Goal: Task Accomplishment & Management: Complete application form

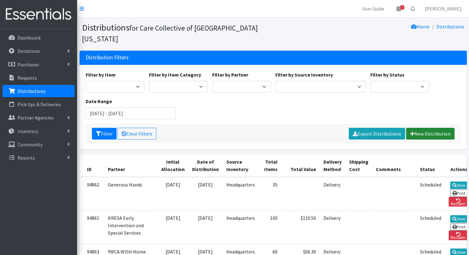
click at [423, 128] on link "New Distribution" at bounding box center [430, 134] width 48 height 12
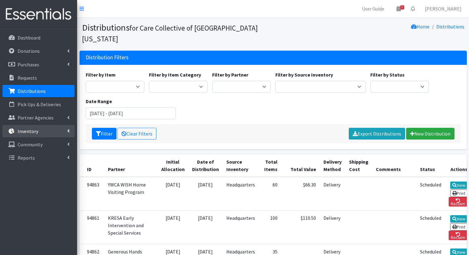
scroll to position [280, 0]
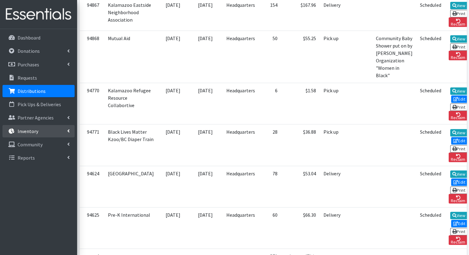
click at [67, 127] on link "Inventory" at bounding box center [38, 131] width 72 height 12
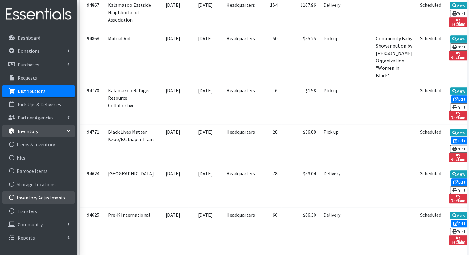
click at [54, 193] on link "Inventory Adjustments" at bounding box center [38, 197] width 72 height 12
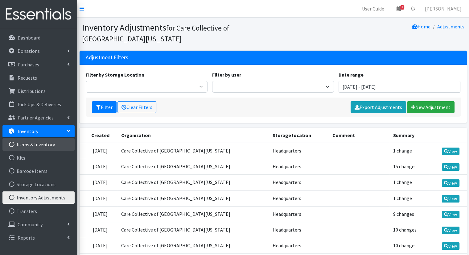
click at [60, 144] on link "Items & Inventory" at bounding box center [38, 144] width 72 height 12
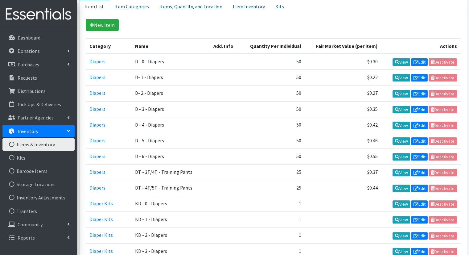
scroll to position [98, 0]
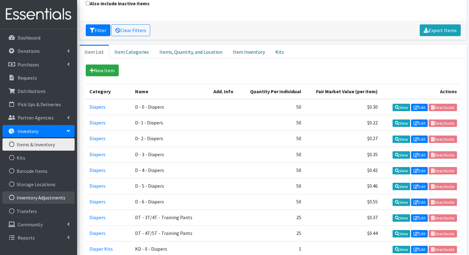
click at [49, 195] on link "Inventory Adjustments" at bounding box center [38, 197] width 72 height 12
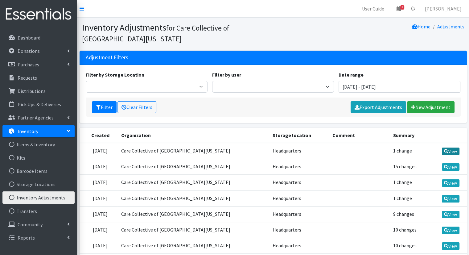
click at [442, 149] on link "View" at bounding box center [451, 150] width 18 height 7
click at [56, 159] on link "Kits" at bounding box center [38, 157] width 72 height 12
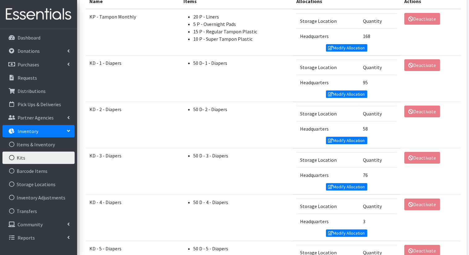
scroll to position [66, 0]
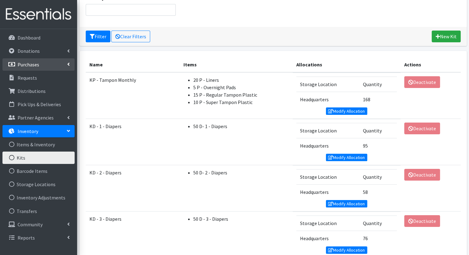
click at [68, 63] on icon at bounding box center [68, 64] width 2 height 5
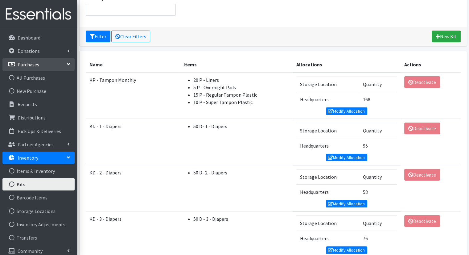
click at [68, 63] on icon at bounding box center [68, 64] width 5 height 2
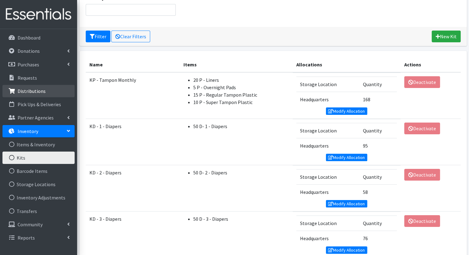
click at [55, 92] on link "Distributions" at bounding box center [38, 91] width 72 height 12
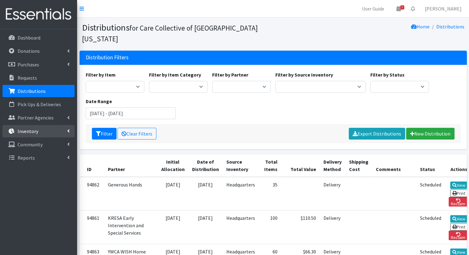
click at [69, 133] on link "Inventory" at bounding box center [38, 131] width 72 height 12
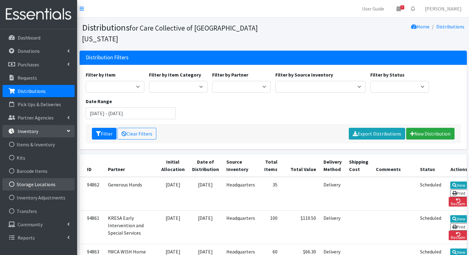
click at [58, 184] on link "Storage Locations" at bounding box center [38, 184] width 72 height 12
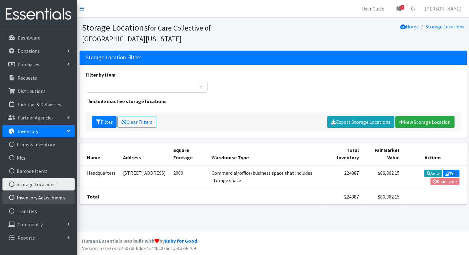
click at [57, 196] on link "Inventory Adjustments" at bounding box center [38, 197] width 72 height 12
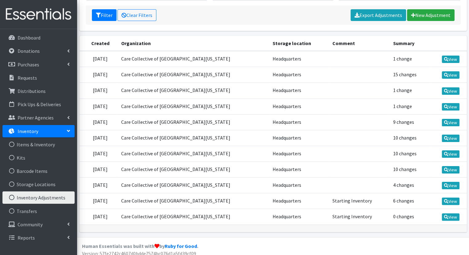
scroll to position [39, 0]
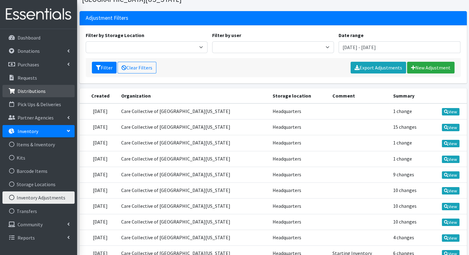
click at [42, 90] on p "Distributions" at bounding box center [32, 91] width 28 height 6
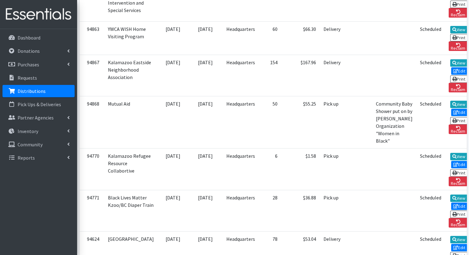
scroll to position [61, 0]
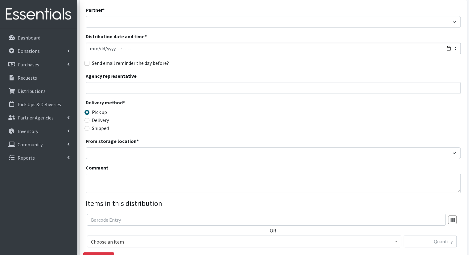
scroll to position [71, 0]
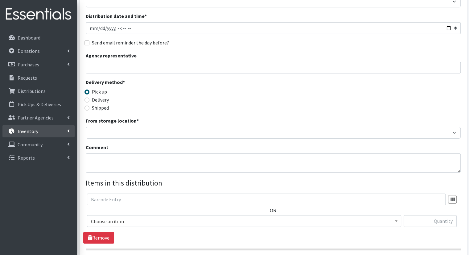
click at [39, 131] on link "Inventory" at bounding box center [38, 131] width 72 height 12
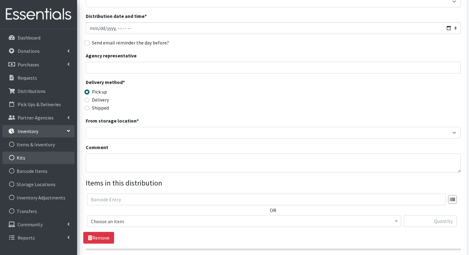
click at [42, 155] on link "Kits" at bounding box center [38, 157] width 72 height 12
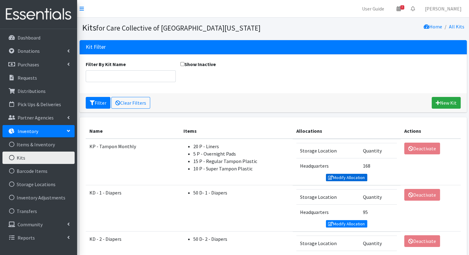
click at [345, 179] on link "Modify Allocation" at bounding box center [346, 177] width 41 height 7
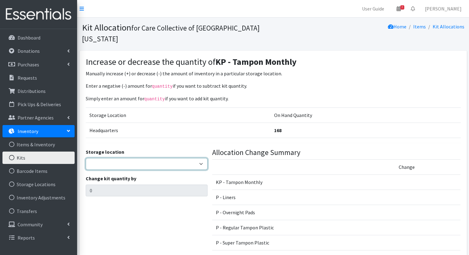
click at [204, 158] on select "Headquarters" at bounding box center [147, 164] width 122 height 12
click at [204, 148] on div "Storage location Headquarters" at bounding box center [147, 159] width 122 height 22
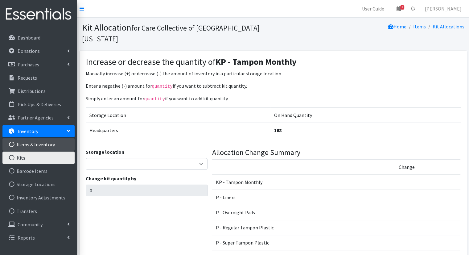
click at [39, 149] on link "Items & Inventory" at bounding box center [38, 144] width 72 height 12
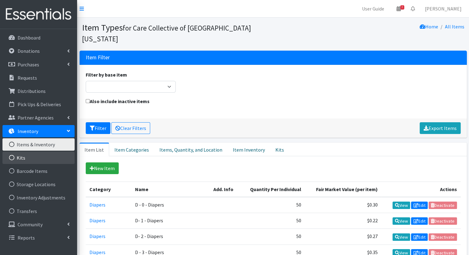
click at [33, 157] on link "Kits" at bounding box center [38, 157] width 72 height 12
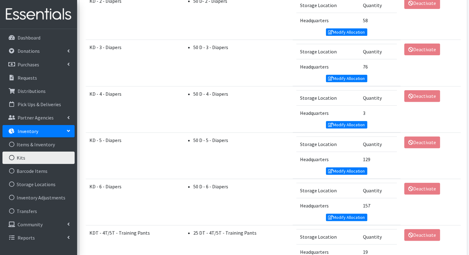
scroll to position [237, 0]
click at [332, 124] on link "Modify Allocation" at bounding box center [346, 124] width 41 height 7
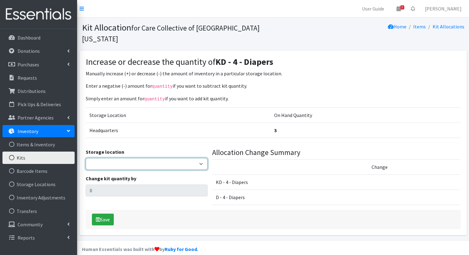
drag, startPoint x: 178, startPoint y: 155, endPoint x: 176, endPoint y: 157, distance: 3.5
click at [180, 158] on select "Headquarters" at bounding box center [147, 164] width 122 height 12
select select "491"
click at [86, 158] on select "Headquarters" at bounding box center [147, 164] width 122 height 12
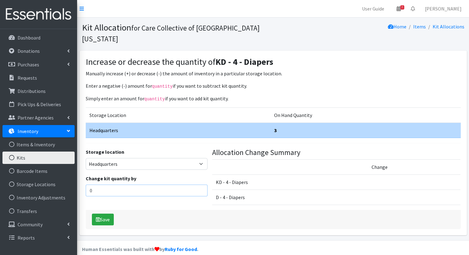
click at [111, 184] on input "0" at bounding box center [147, 190] width 122 height 12
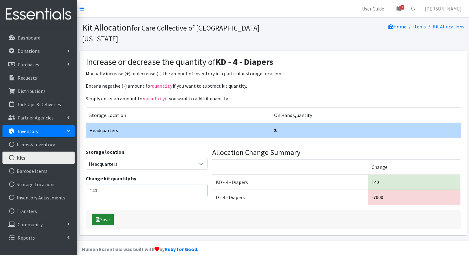
type input "140"
click at [100, 213] on button "Save" at bounding box center [103, 219] width 22 height 12
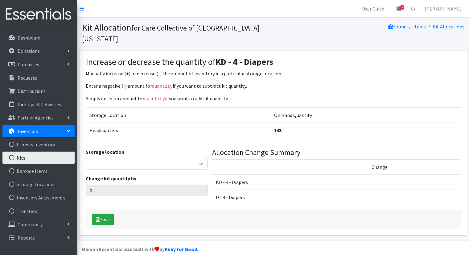
click at [37, 155] on link "Kits" at bounding box center [38, 157] width 72 height 12
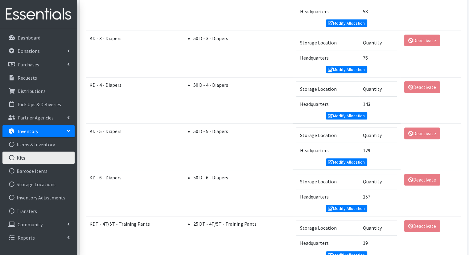
scroll to position [339, 0]
click at [348, 158] on link "Modify Allocation" at bounding box center [346, 161] width 41 height 7
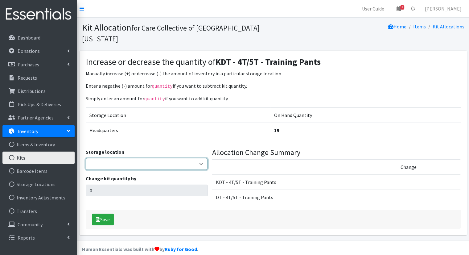
drag, startPoint x: 146, startPoint y: 151, endPoint x: 145, endPoint y: 157, distance: 6.4
click at [148, 158] on select "Headquarters" at bounding box center [147, 164] width 122 height 12
select select "491"
click at [86, 158] on select "Headquarters" at bounding box center [147, 164] width 122 height 12
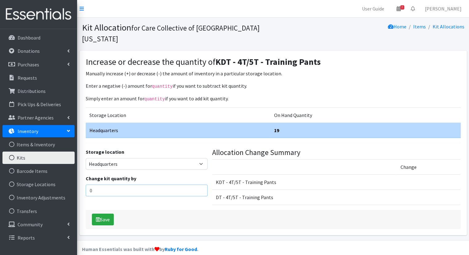
click at [133, 184] on input "0" at bounding box center [147, 190] width 122 height 12
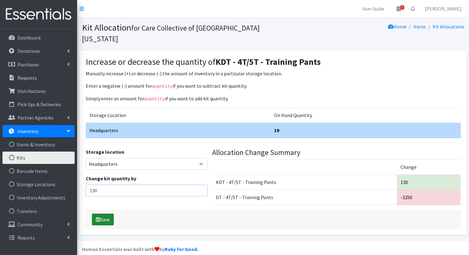
type input "130"
click at [106, 213] on button "Save" at bounding box center [103, 219] width 22 height 12
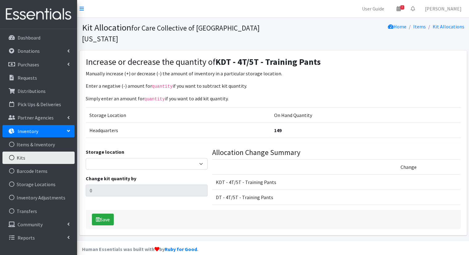
click at [49, 153] on link "Kits" at bounding box center [38, 157] width 72 height 12
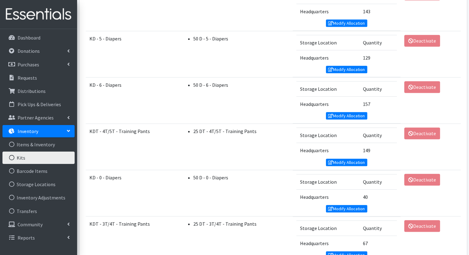
scroll to position [401, 0]
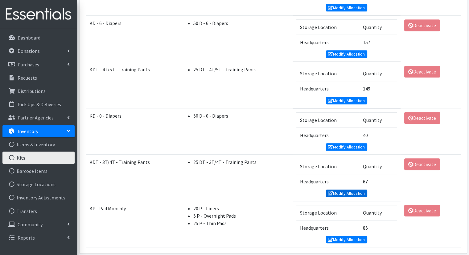
click at [334, 190] on link "Modify Allocation" at bounding box center [346, 192] width 41 height 7
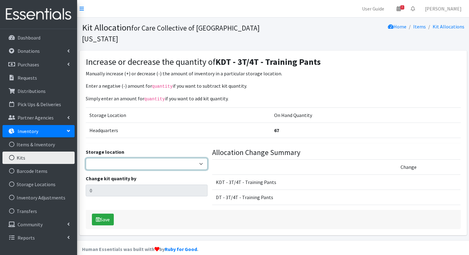
click at [163, 158] on select "Headquarters" at bounding box center [147, 164] width 122 height 12
select select "491"
click at [86, 158] on select "Headquarters" at bounding box center [147, 164] width 122 height 12
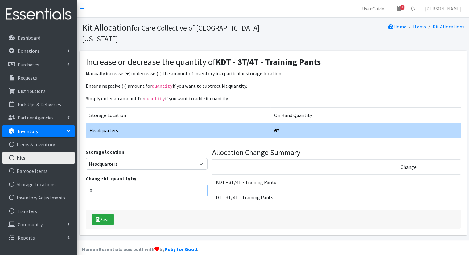
click at [151, 184] on input "0" at bounding box center [147, 190] width 122 height 12
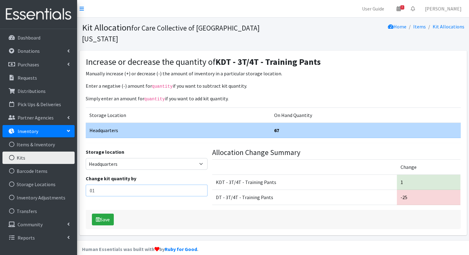
type input "0"
type input "100"
drag, startPoint x: 93, startPoint y: 199, endPoint x: 85, endPoint y: 209, distance: 12.3
click at [91, 210] on div "Save" at bounding box center [273, 219] width 375 height 19
click at [101, 213] on button "Save" at bounding box center [103, 219] width 22 height 12
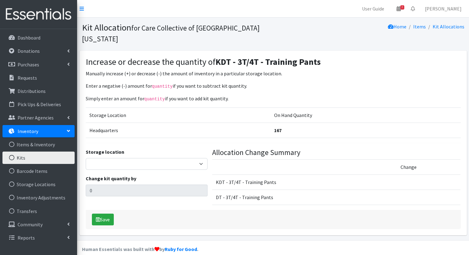
click at [55, 158] on link "Kits" at bounding box center [38, 157] width 72 height 12
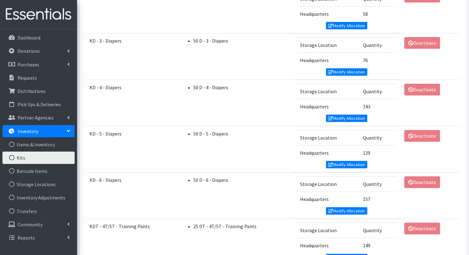
scroll to position [247, 0]
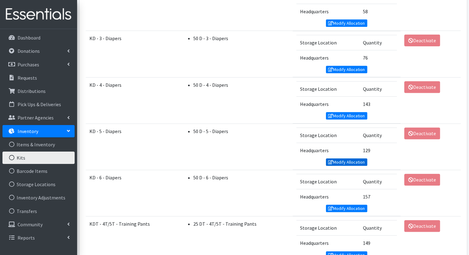
click at [350, 162] on link "Modify Allocation" at bounding box center [346, 161] width 41 height 7
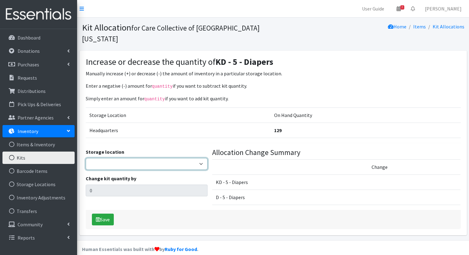
click at [159, 158] on select "Headquarters" at bounding box center [147, 164] width 122 height 12
select select "491"
click at [86, 158] on select "Headquarters" at bounding box center [147, 164] width 122 height 12
click at [53, 155] on link "Kits" at bounding box center [38, 157] width 72 height 12
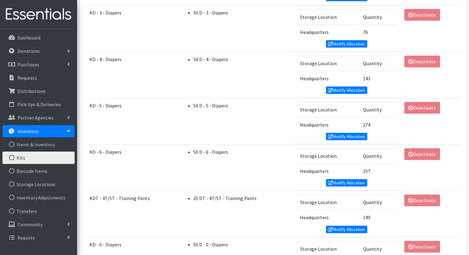
scroll to position [268, 0]
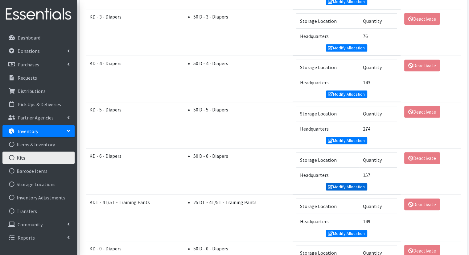
click at [353, 186] on link "Modify Allocation" at bounding box center [346, 186] width 41 height 7
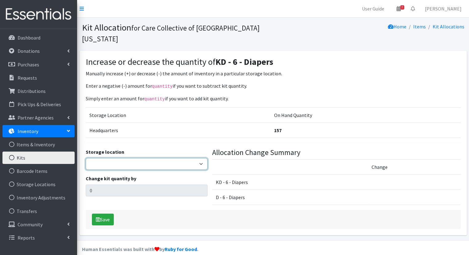
click at [189, 158] on select "Headquarters" at bounding box center [147, 164] width 122 height 12
select select "491"
click at [86, 158] on select "Headquarters" at bounding box center [147, 164] width 122 height 12
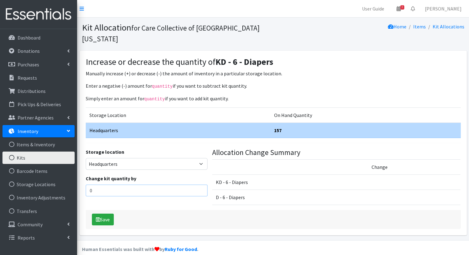
click at [176, 184] on input "0" at bounding box center [147, 190] width 122 height 12
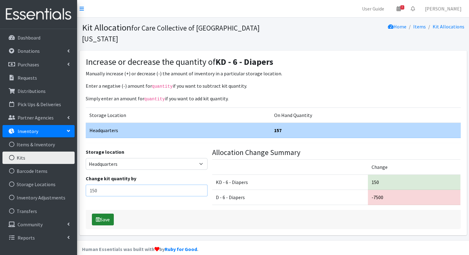
type input "150"
click at [97, 213] on button "Save" at bounding box center [103, 219] width 22 height 12
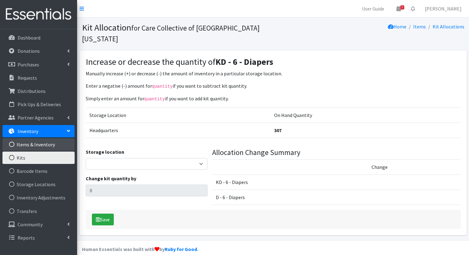
click at [42, 150] on link "Items & Inventory" at bounding box center [38, 144] width 72 height 12
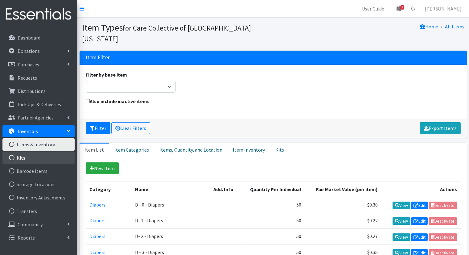
drag, startPoint x: 42, startPoint y: 158, endPoint x: 41, endPoint y: 162, distance: 3.5
click at [42, 159] on link "Kits" at bounding box center [38, 157] width 72 height 12
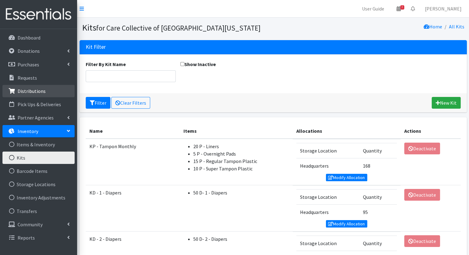
click at [41, 94] on link "Distributions" at bounding box center [38, 91] width 72 height 12
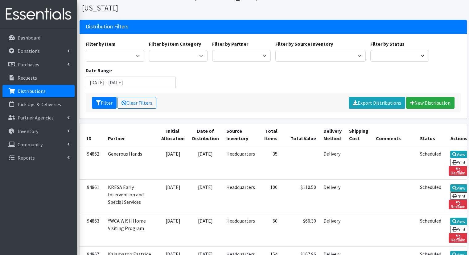
scroll to position [62, 0]
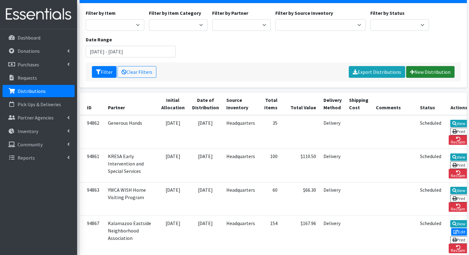
click at [441, 66] on link "New Distribution" at bounding box center [430, 72] width 48 height 12
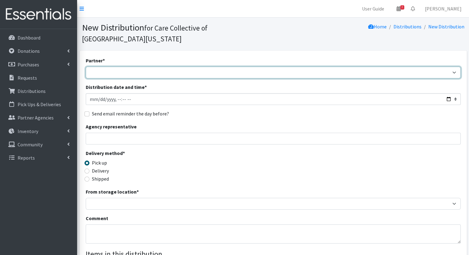
click at [179, 67] on select "[DEMOGRAPHIC_DATA] Community Kalamazoo Black Lives Matter Kzoo/[GEOGRAPHIC_DATA…" at bounding box center [273, 73] width 375 height 12
click at [86, 67] on select "[DEMOGRAPHIC_DATA] Community Kalamazoo Black Lives Matter Kzoo/[GEOGRAPHIC_DATA…" at bounding box center [273, 73] width 375 height 12
drag, startPoint x: 181, startPoint y: 62, endPoint x: 186, endPoint y: 58, distance: 6.4
click at [186, 67] on select "[DEMOGRAPHIC_DATA] Community Kalamazoo Black Lives Matter Kzoo/[GEOGRAPHIC_DATA…" at bounding box center [273, 73] width 375 height 12
select select "7963"
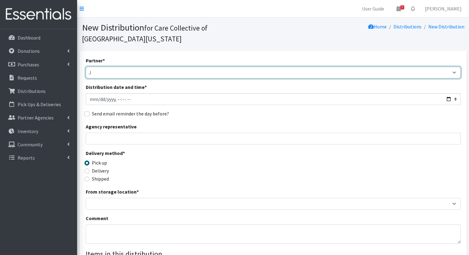
click at [86, 67] on select "[DEMOGRAPHIC_DATA] Community Kalamazoo Black Lives Matter Kzoo/[GEOGRAPHIC_DATA…" at bounding box center [273, 73] width 375 height 12
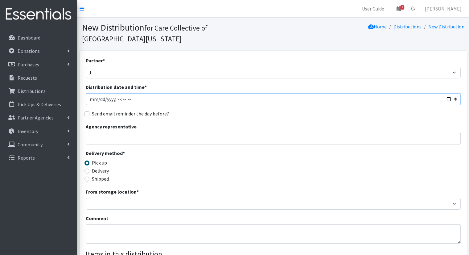
click at [157, 93] on input "Distribution date and time *" at bounding box center [273, 99] width 375 height 12
click at [448, 93] on input "Distribution date and time *" at bounding box center [273, 99] width 375 height 12
click at [451, 93] on input "Distribution date and time *" at bounding box center [273, 99] width 375 height 12
click at [150, 93] on input "Distribution date and time *" at bounding box center [273, 99] width 375 height 12
click at [99, 167] on label "Delivery" at bounding box center [100, 170] width 17 height 7
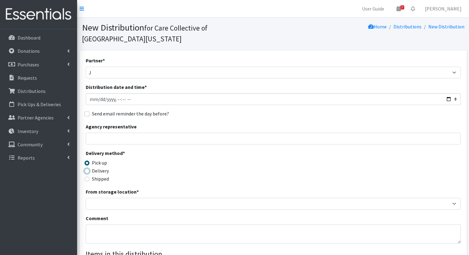
click at [89, 168] on input "Delivery" at bounding box center [86, 170] width 5 height 5
radio input "true"
click at [117, 93] on input "Distribution date and time *" at bounding box center [273, 99] width 375 height 12
click at [453, 93] on input "Distribution date and time *" at bounding box center [273, 99] width 375 height 12
click at [446, 93] on input "Distribution date and time *" at bounding box center [273, 99] width 375 height 12
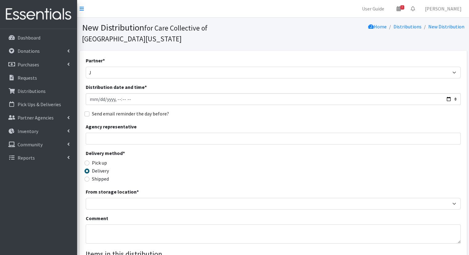
type input "[DATE]T19:00"
click at [228, 110] on div "Send email reminder the day before?" at bounding box center [273, 113] width 375 height 7
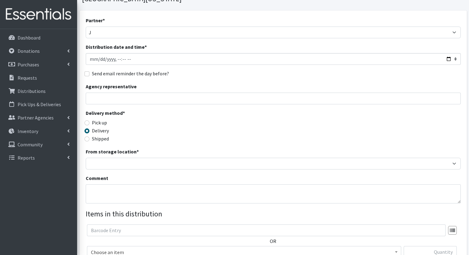
scroll to position [92, 0]
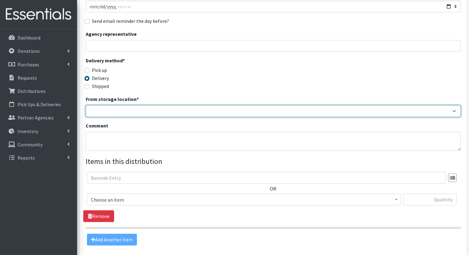
drag, startPoint x: 172, startPoint y: 101, endPoint x: 173, endPoint y: 104, distance: 3.4
click at [173, 105] on select "Headquarters" at bounding box center [273, 111] width 375 height 12
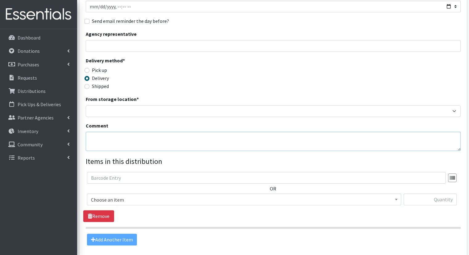
click at [187, 132] on textarea "Comment" at bounding box center [273, 141] width 375 height 19
drag, startPoint x: 189, startPoint y: 87, endPoint x: 194, endPoint y: 99, distance: 13.3
click at [189, 95] on div "From storage location * Headquarters" at bounding box center [273, 106] width 375 height 22
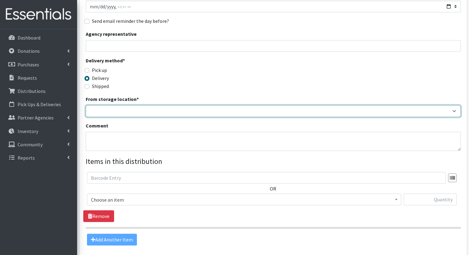
drag, startPoint x: 194, startPoint y: 100, endPoint x: 197, endPoint y: 99, distance: 3.3
click at [197, 105] on select "Headquarters" at bounding box center [273, 111] width 375 height 12
select select "491"
click at [86, 105] on select "Headquarters" at bounding box center [273, 111] width 375 height 12
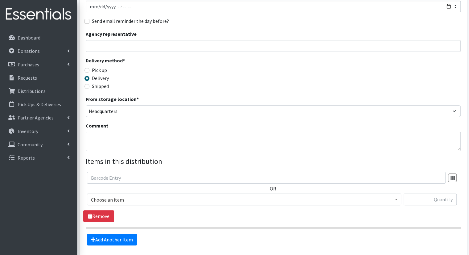
click at [235, 195] on span "Choose an item" at bounding box center [244, 199] width 306 height 9
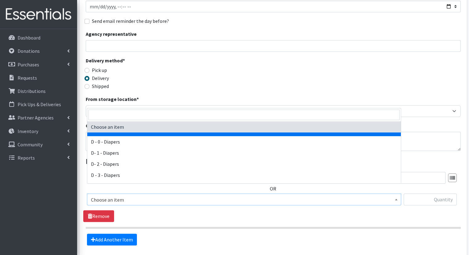
drag, startPoint x: 210, startPoint y: 132, endPoint x: 210, endPoint y: 145, distance: 12.3
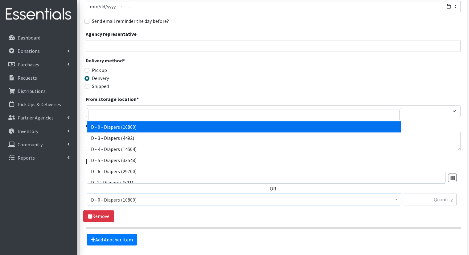
click at [261, 195] on span "D - 0 - Diapers (10800)" at bounding box center [244, 199] width 306 height 9
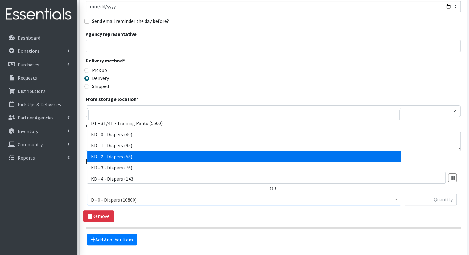
select select "15498"
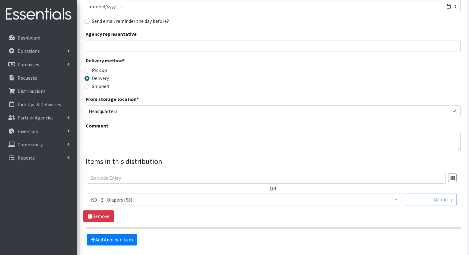
click at [433, 193] on input "text" at bounding box center [429, 199] width 53 height 12
type input "2"
click at [129, 233] on link "Add Another Item" at bounding box center [112, 239] width 50 height 12
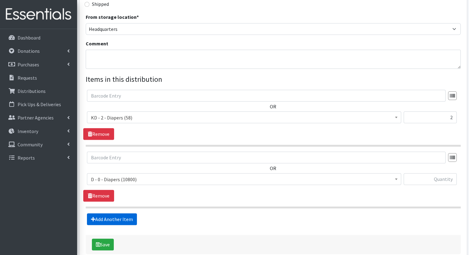
scroll to position [196, 0]
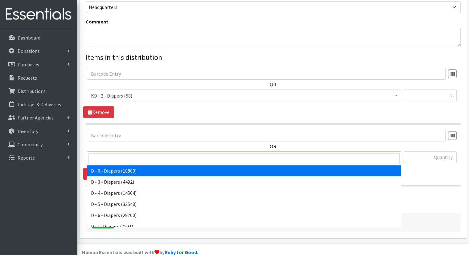
click at [186, 153] on span "D - 0 - Diapers (10800)" at bounding box center [244, 157] width 306 height 9
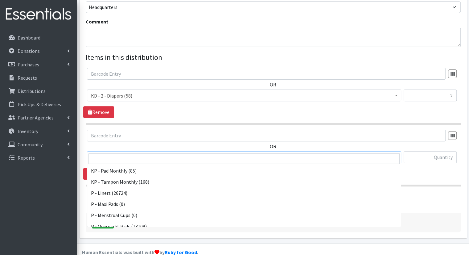
scroll to position [271, 0]
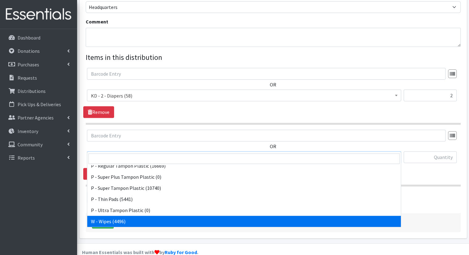
select select "15495"
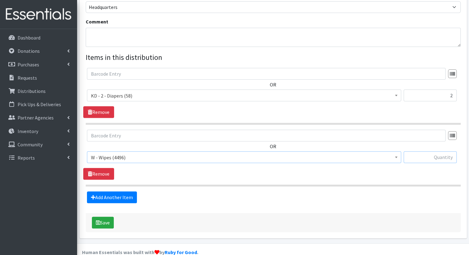
drag, startPoint x: 420, startPoint y: 149, endPoint x: 424, endPoint y: 148, distance: 4.3
click at [424, 151] on input "text" at bounding box center [429, 157] width 53 height 12
type input "2"
click at [115, 213] on div "Save" at bounding box center [273, 222] width 375 height 19
click at [111, 216] on button "Save" at bounding box center [103, 222] width 22 height 12
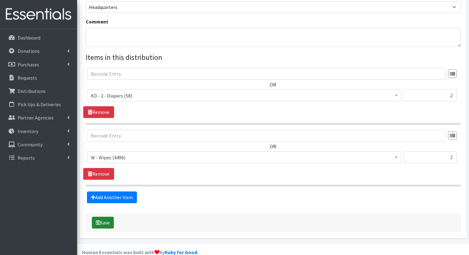
click at [103, 216] on button "Save" at bounding box center [103, 222] width 22 height 12
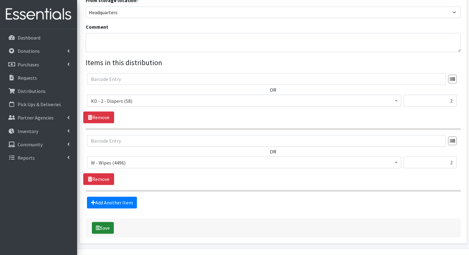
scroll to position [196, 0]
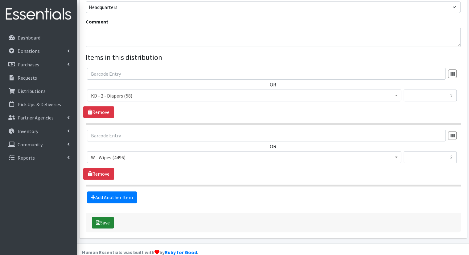
click at [104, 216] on button "Save" at bounding box center [103, 222] width 22 height 12
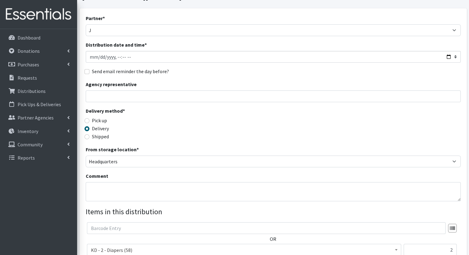
scroll to position [11, 0]
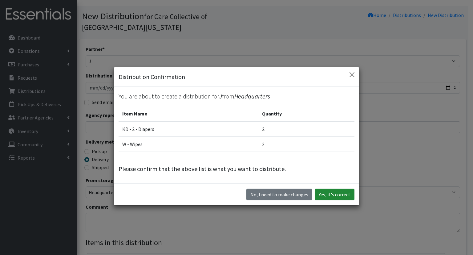
click at [329, 190] on button "Yes, it's correct" at bounding box center [335, 194] width 40 height 12
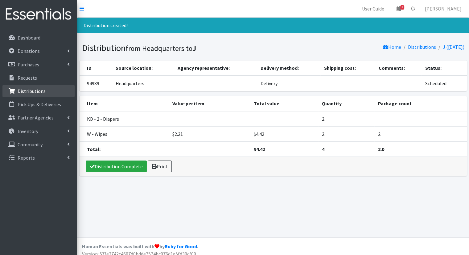
click at [29, 95] on link "Distributions" at bounding box center [38, 91] width 72 height 12
